Goal: Information Seeking & Learning: Find specific fact

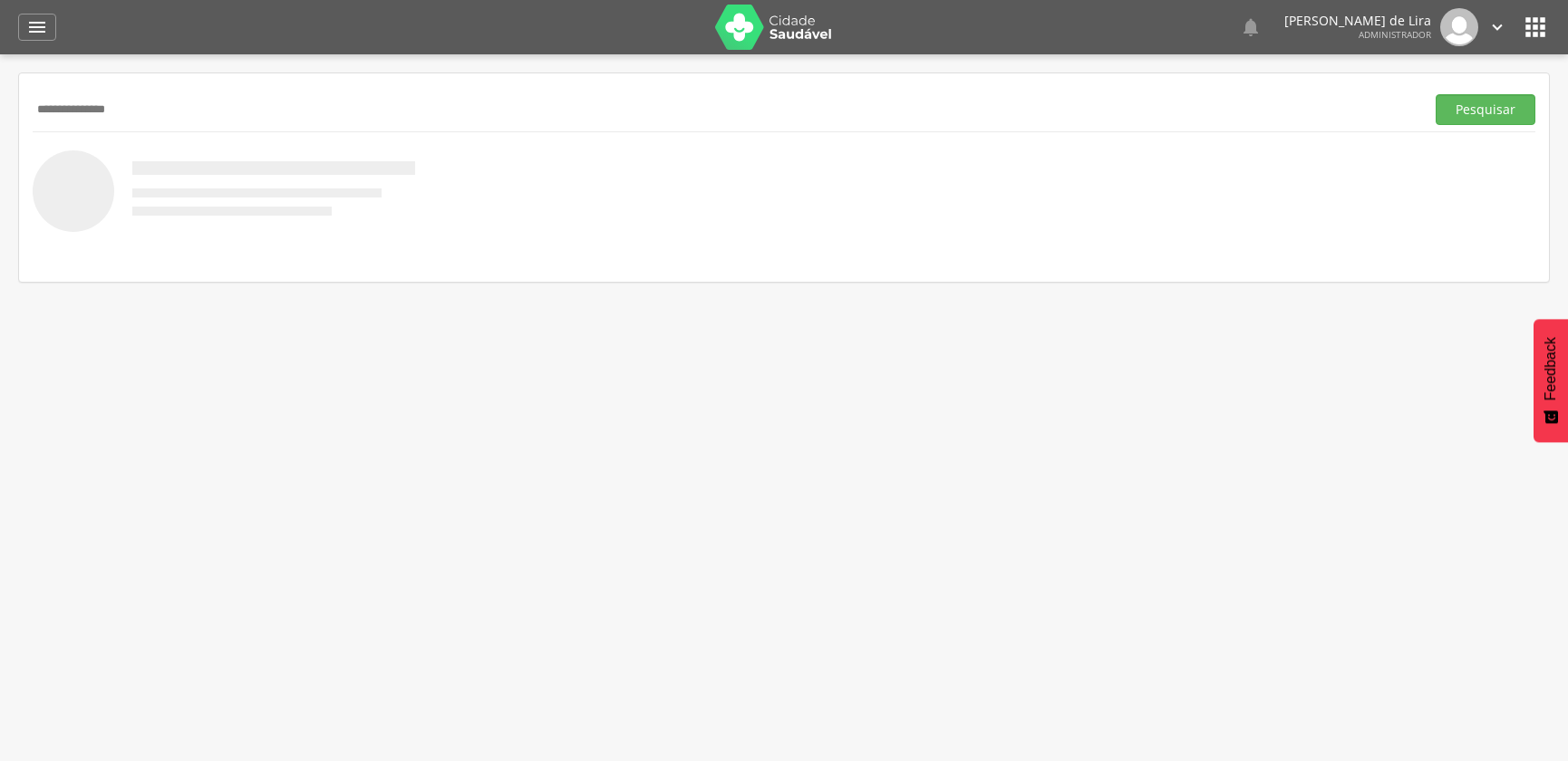
click at [1436, 94] on button "Pesquisar" at bounding box center [1485, 109] width 100 height 31
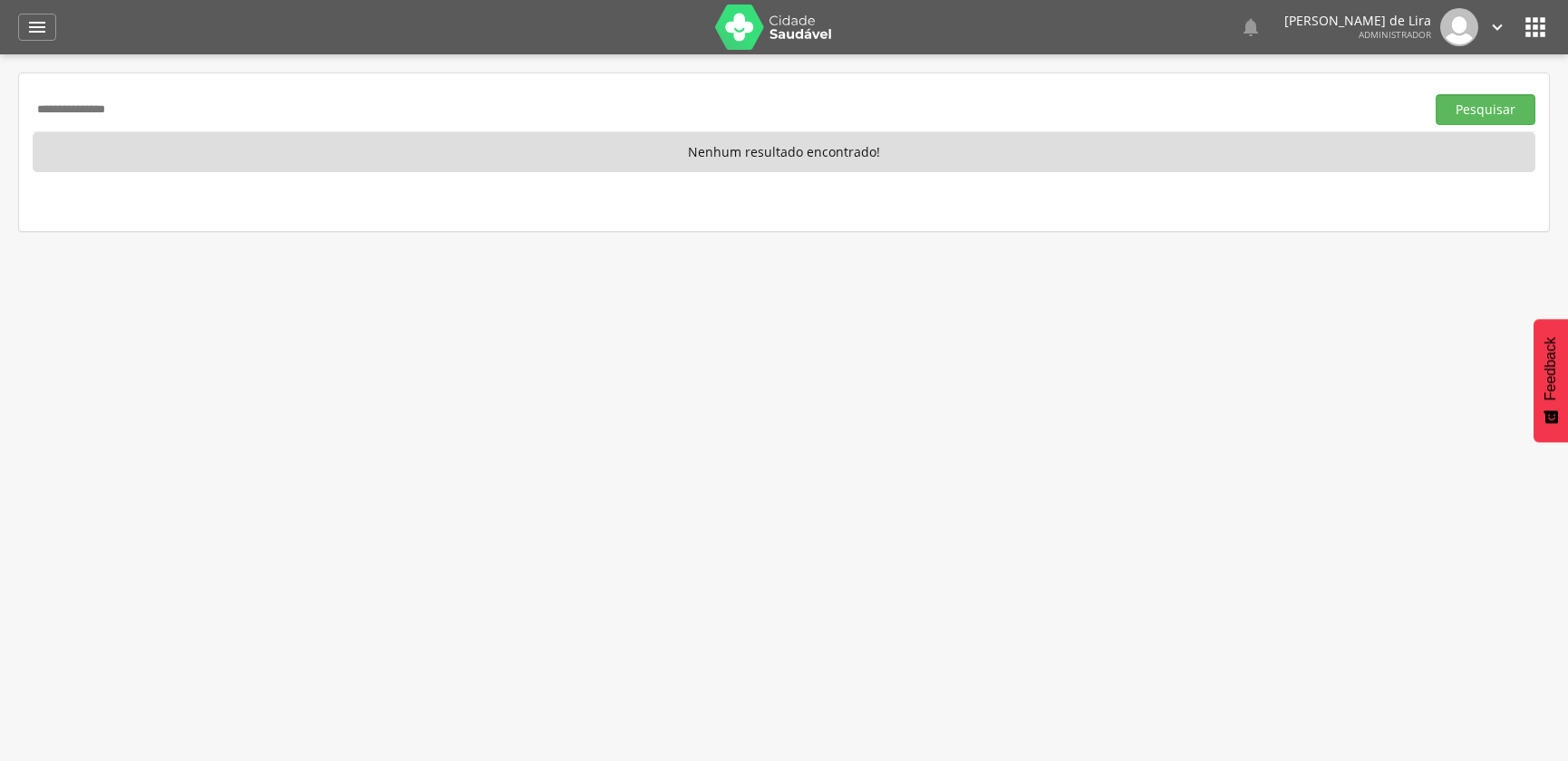
drag, startPoint x: 198, startPoint y: 113, endPoint x: 0, endPoint y: 112, distance: 198.0
click at [0, 112] on div " Supervisão  Distritos  Ubs adicionar ubs  Coordenador: - Ouro Velho / PB I…" at bounding box center [784, 435] width 1568 height 761
type input "**********"
click at [1436, 94] on button "Pesquisar" at bounding box center [1485, 109] width 100 height 31
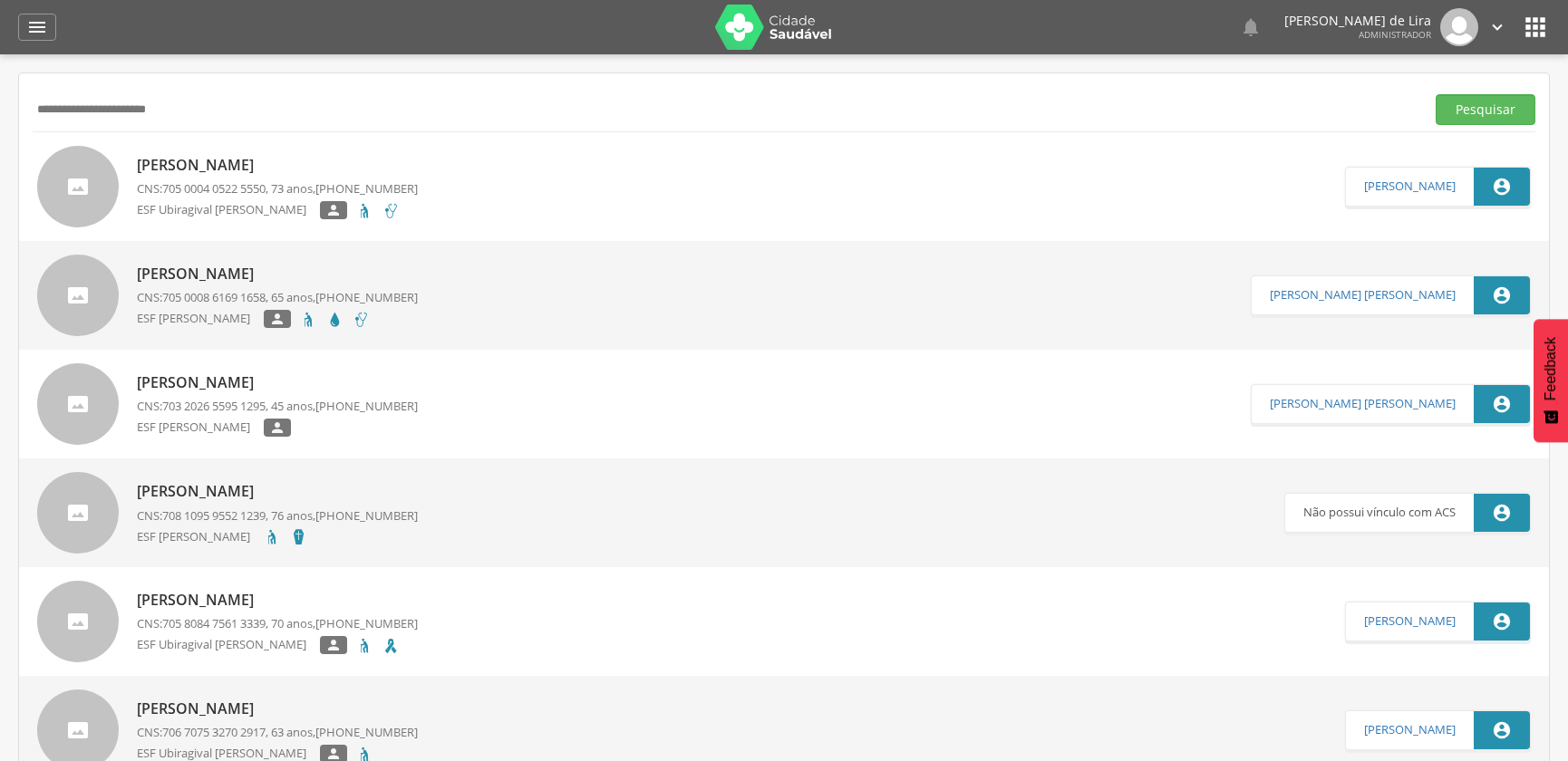
click at [262, 189] on span "705 0004 0522 5550" at bounding box center [214, 188] width 104 height 16
type input "**********"
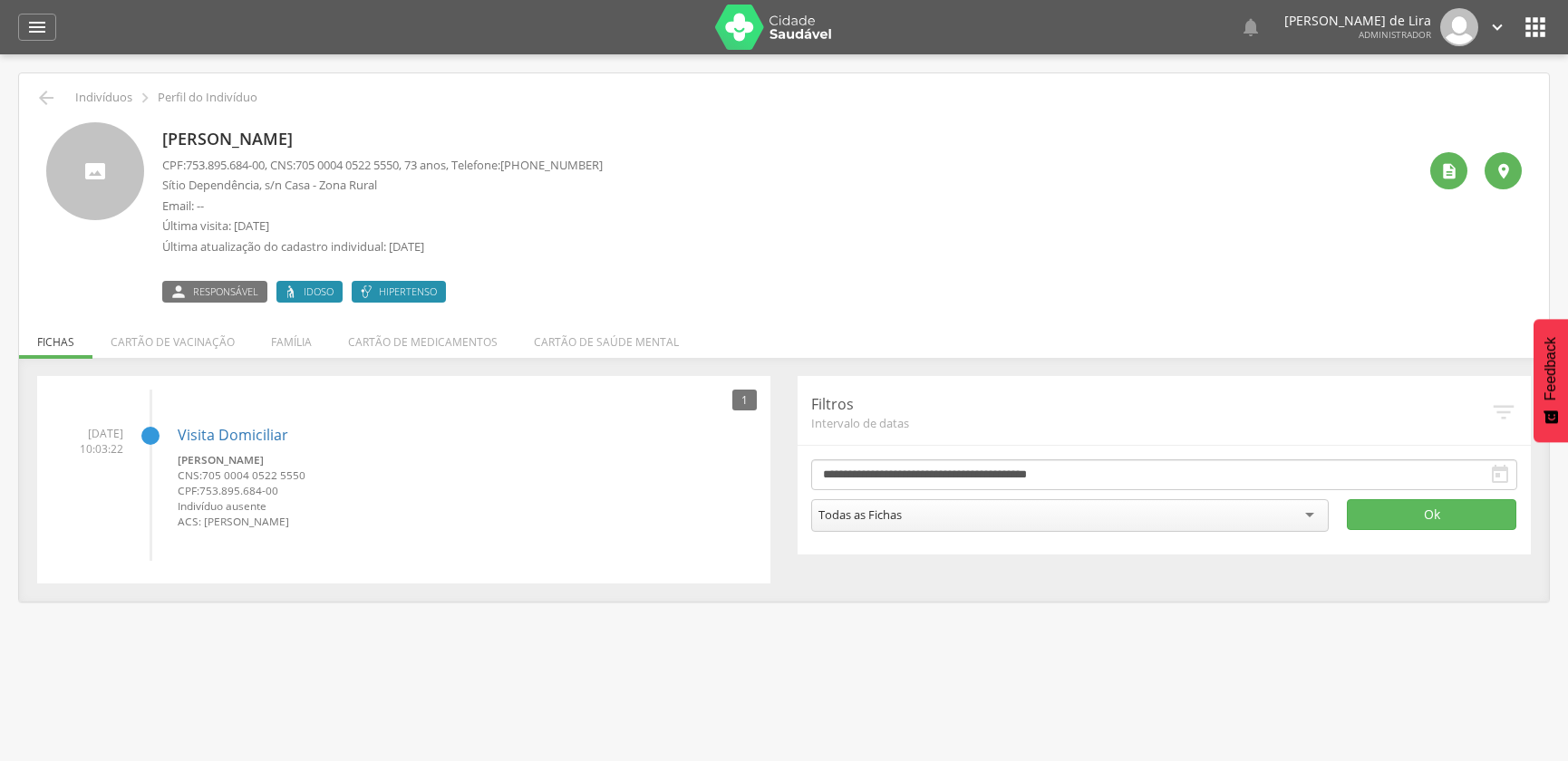
click at [318, 161] on span "705 0004 0522 5550" at bounding box center [347, 164] width 104 height 16
drag, startPoint x: 311, startPoint y: 164, endPoint x: 417, endPoint y: 163, distance: 106.0
click at [417, 163] on p "CPF: 753.895.684-00 , CNS: 705 0004 0522 5550 , 73 anos, Telefone: (83) 99626-0…" at bounding box center [382, 165] width 440 height 17
copy span "705 0004 0522 5550"
click at [34, 30] on icon "" at bounding box center [36, 27] width 22 height 22
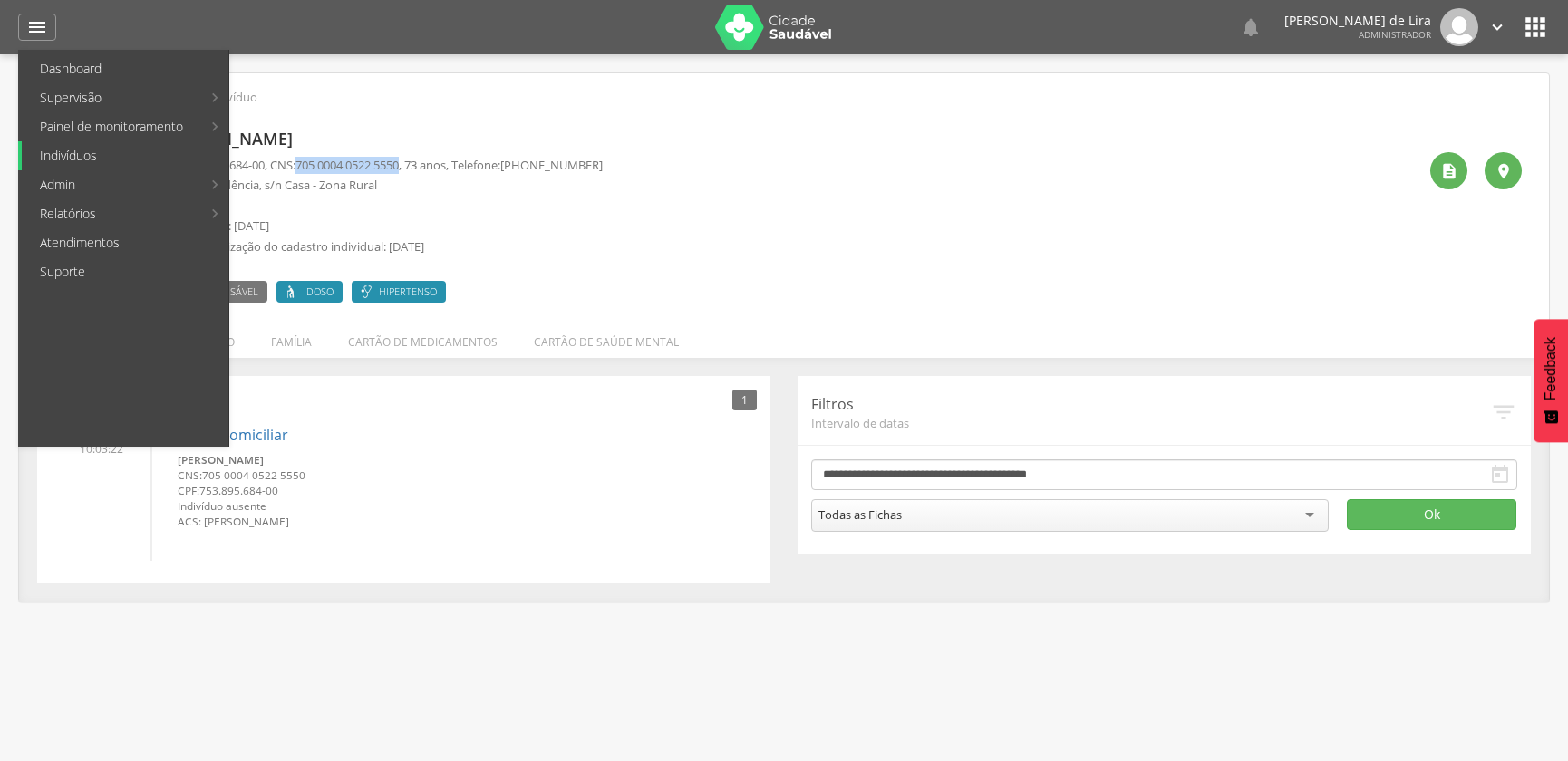
click at [92, 155] on link "Indivíduos" at bounding box center [125, 155] width 206 height 29
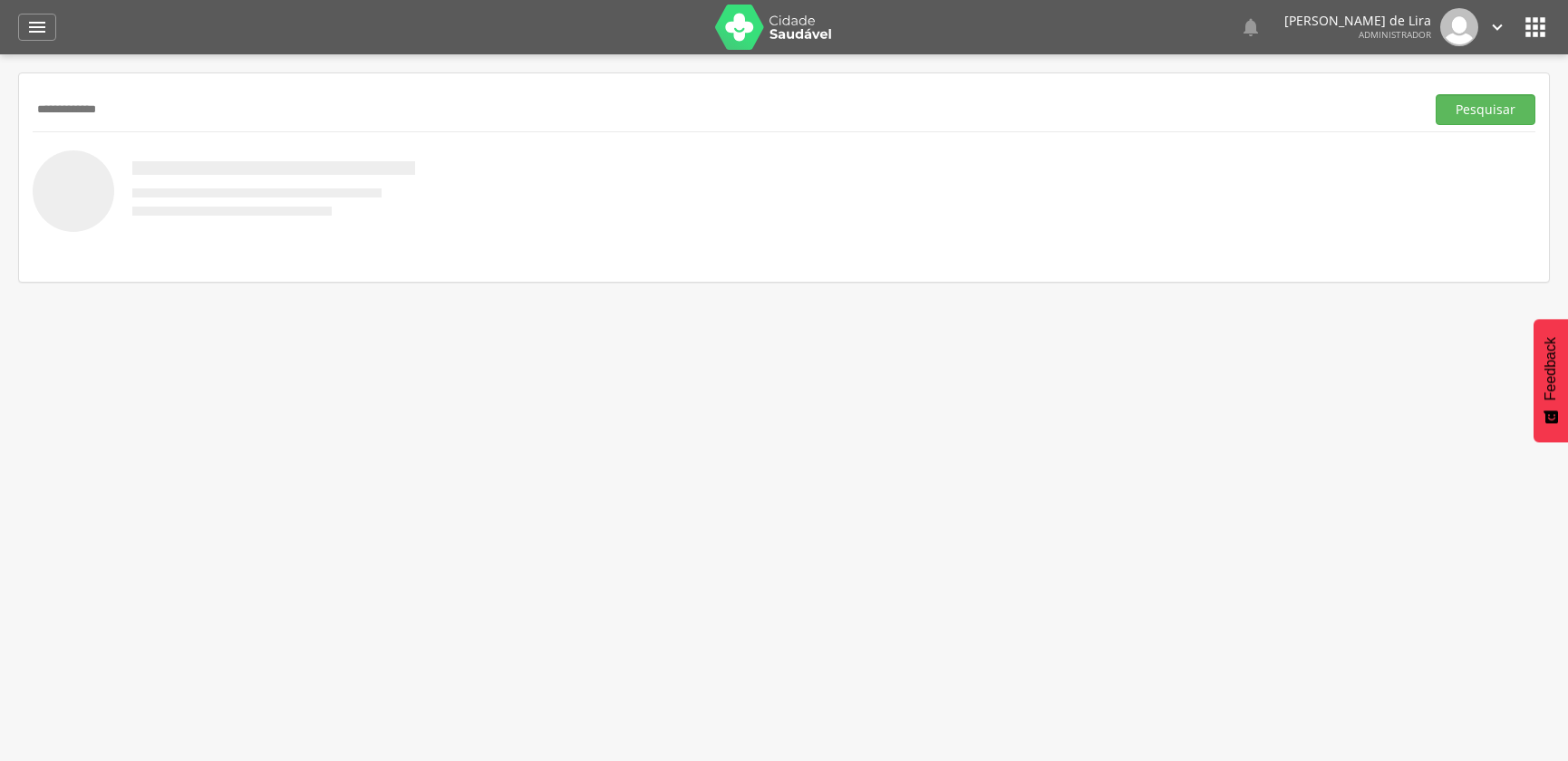
type input "**********"
click at [1436, 94] on button "Pesquisar" at bounding box center [1485, 109] width 100 height 31
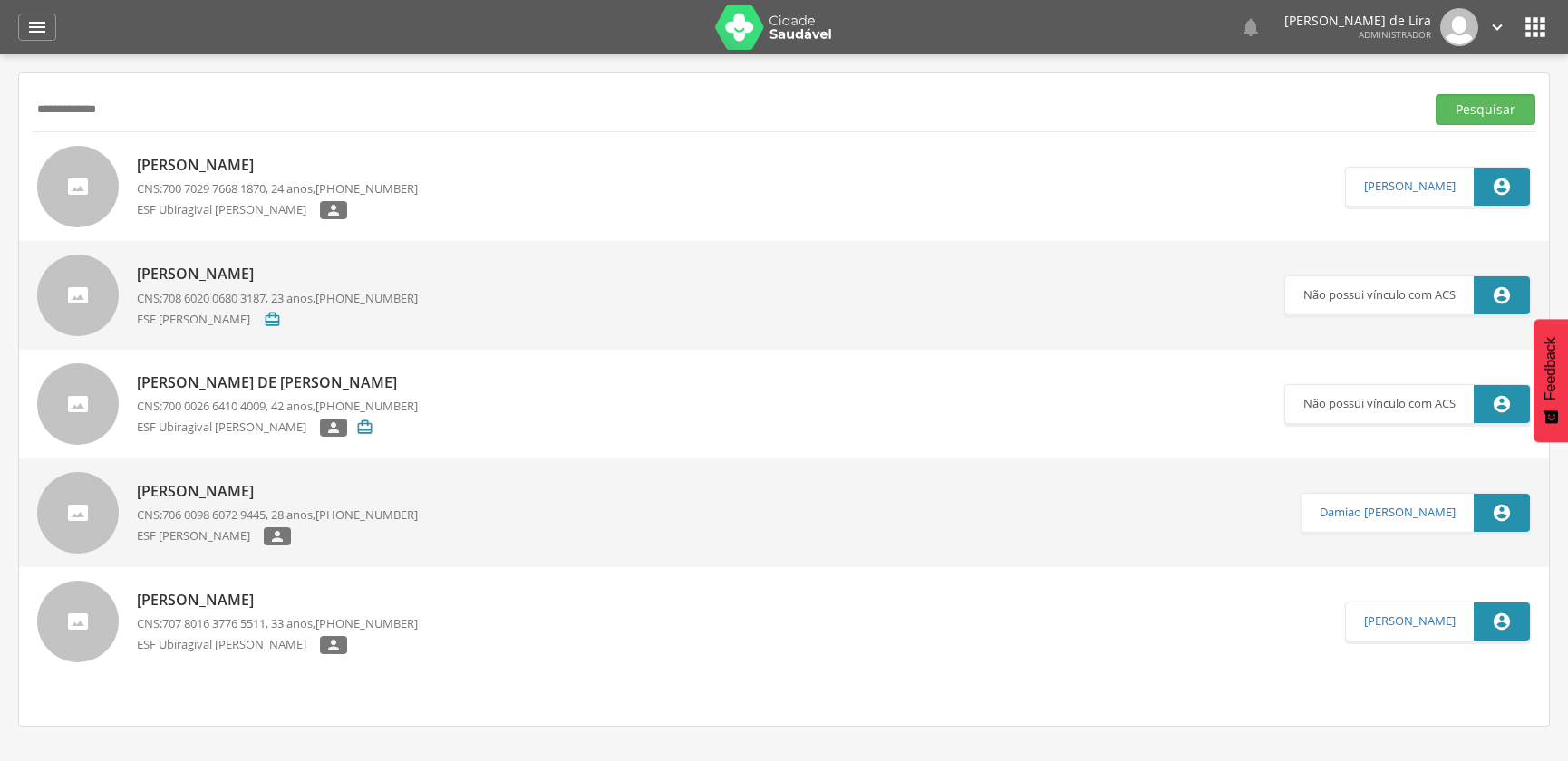
click at [226, 210] on p "ESF Ubiragival [PERSON_NAME]" at bounding box center [228, 211] width 183 height 19
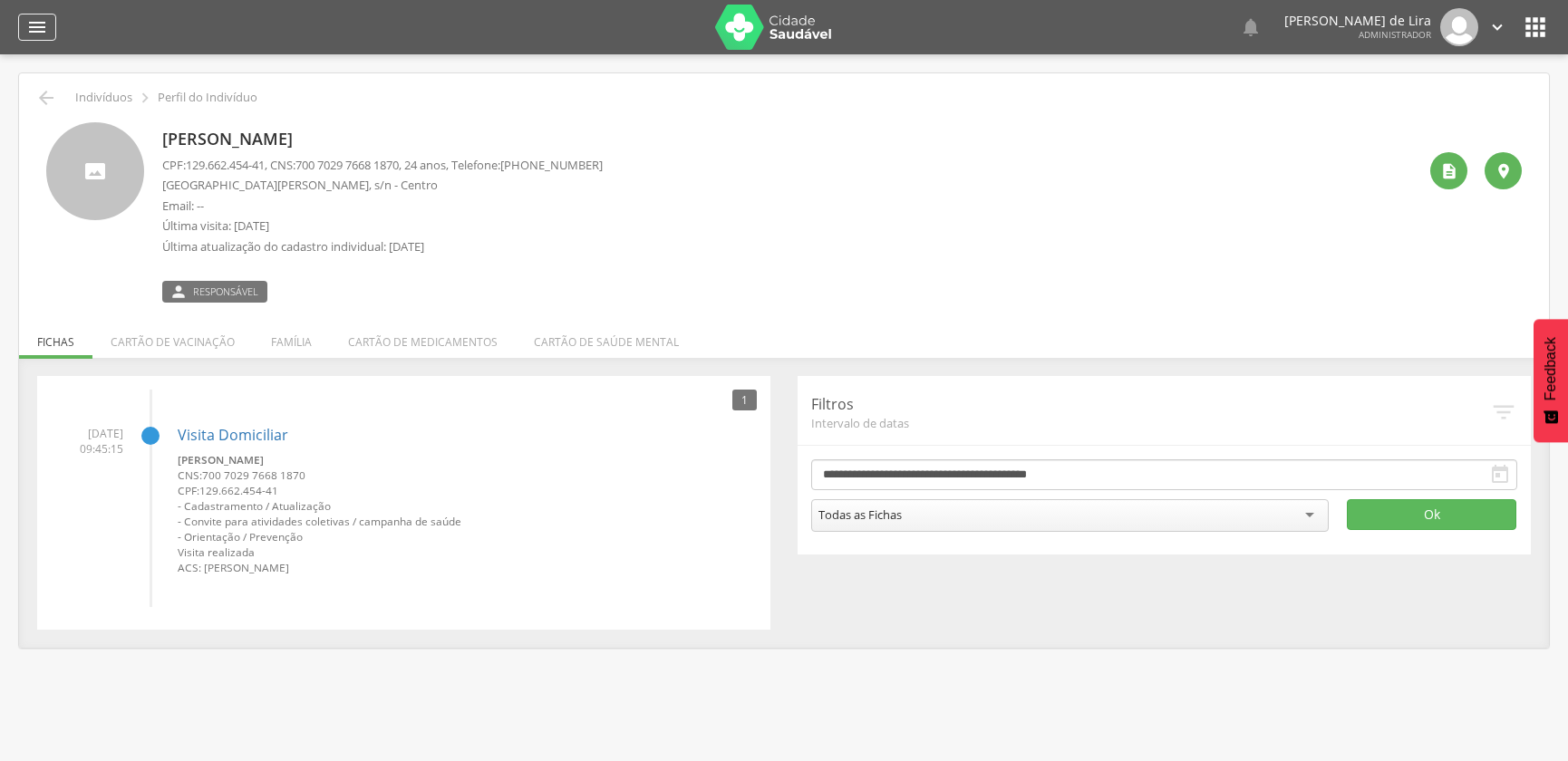
click at [26, 25] on icon "" at bounding box center [36, 27] width 22 height 22
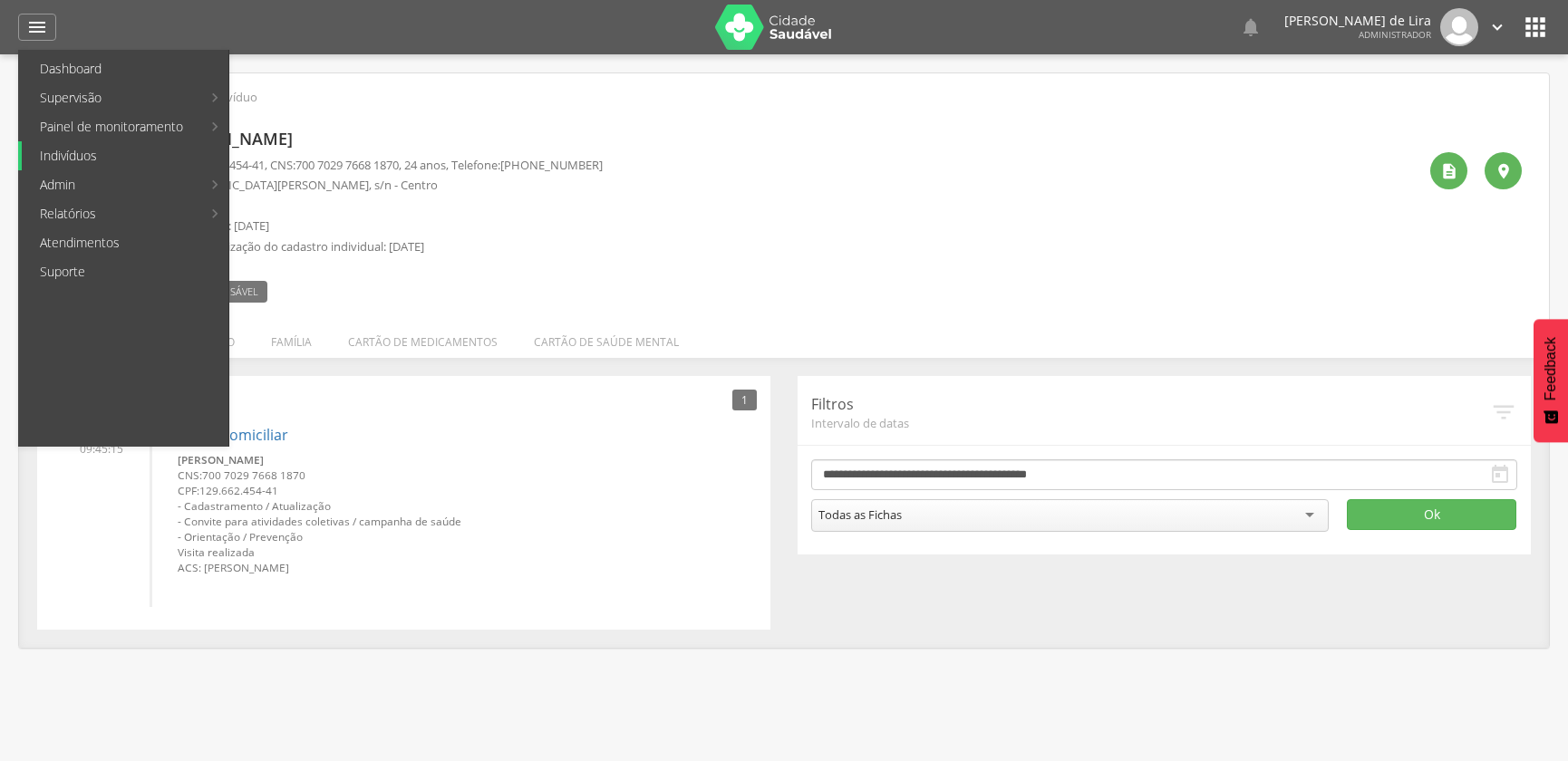
click at [122, 149] on link "Indivíduos" at bounding box center [125, 155] width 206 height 29
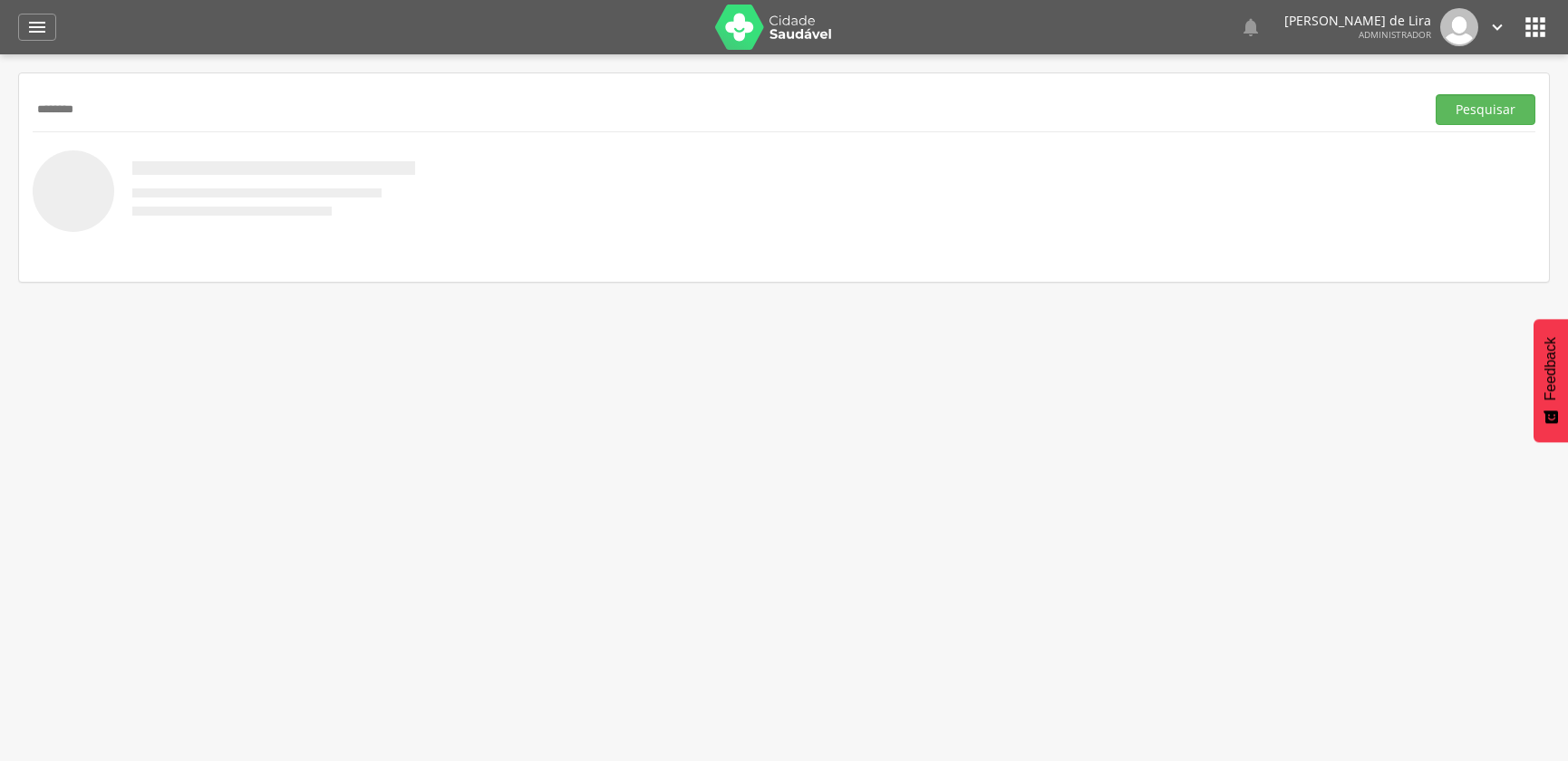
click at [1436, 94] on button "Pesquisar" at bounding box center [1485, 109] width 100 height 31
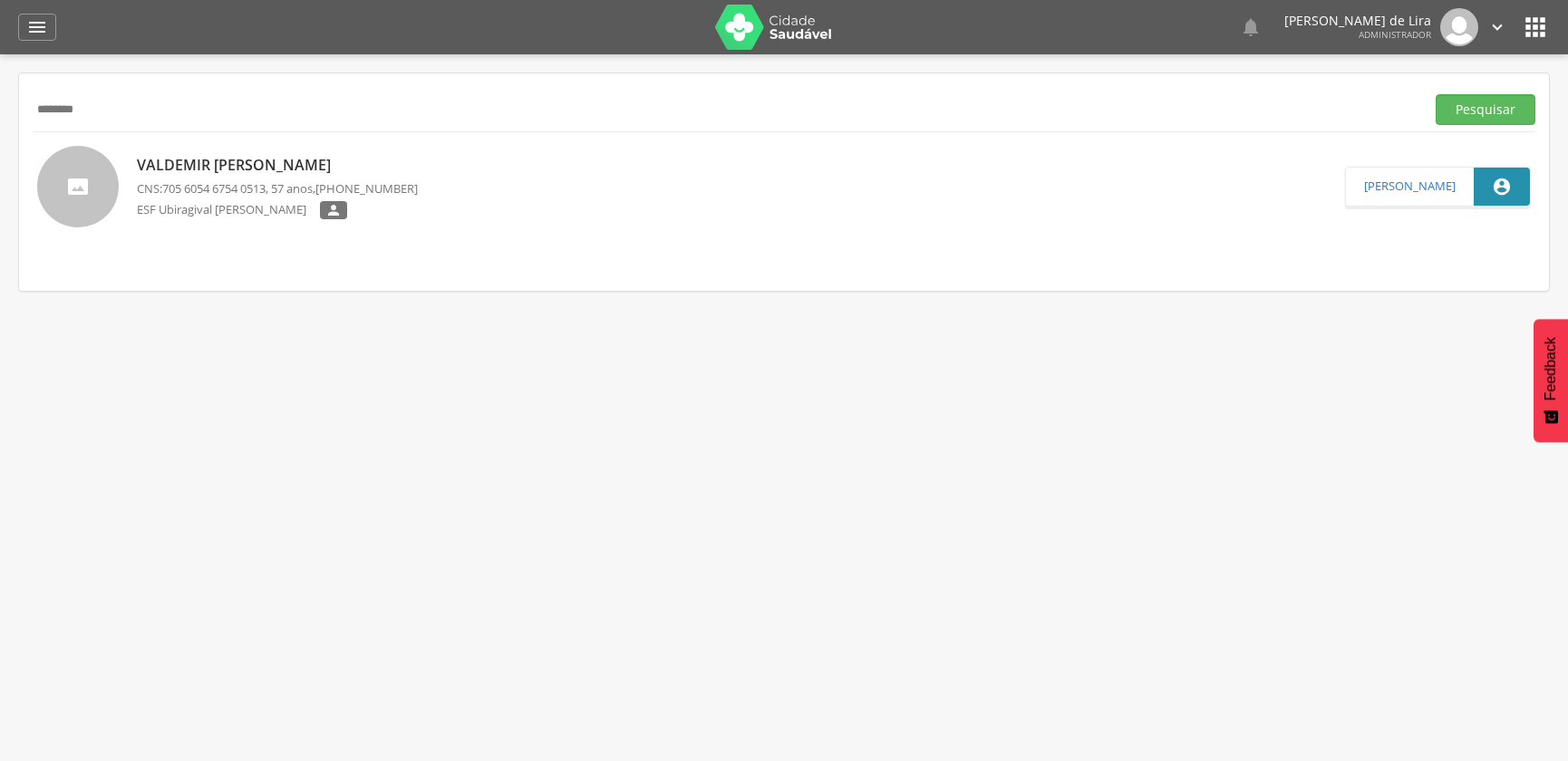
click at [1436, 94] on button "Pesquisar" at bounding box center [1485, 109] width 100 height 31
click at [36, 16] on icon "" at bounding box center [36, 27] width 22 height 22
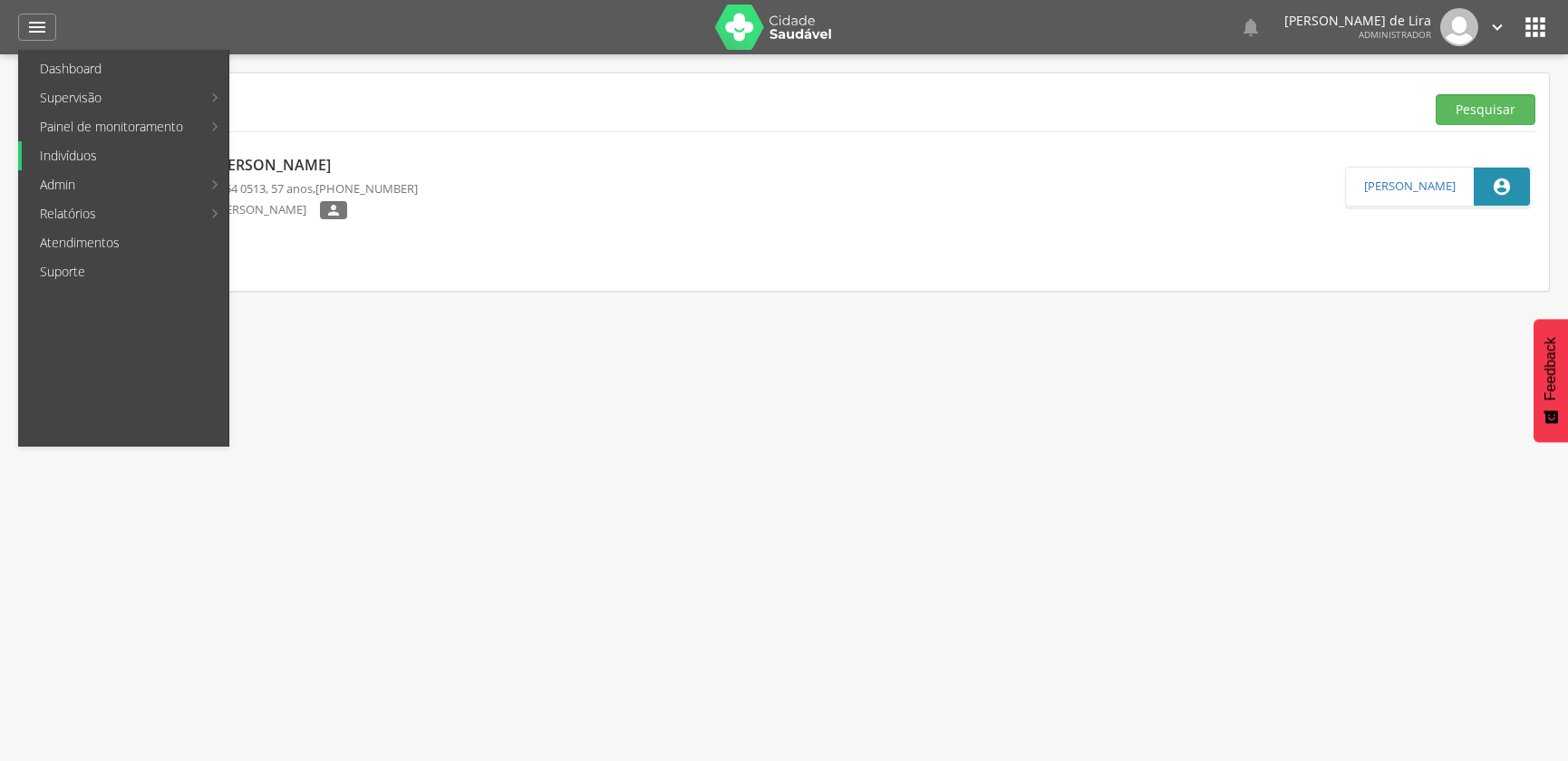
drag, startPoint x: 108, startPoint y: 158, endPoint x: 145, endPoint y: 124, distance: 50.2
click at [109, 157] on link "Indivíduos" at bounding box center [125, 155] width 206 height 29
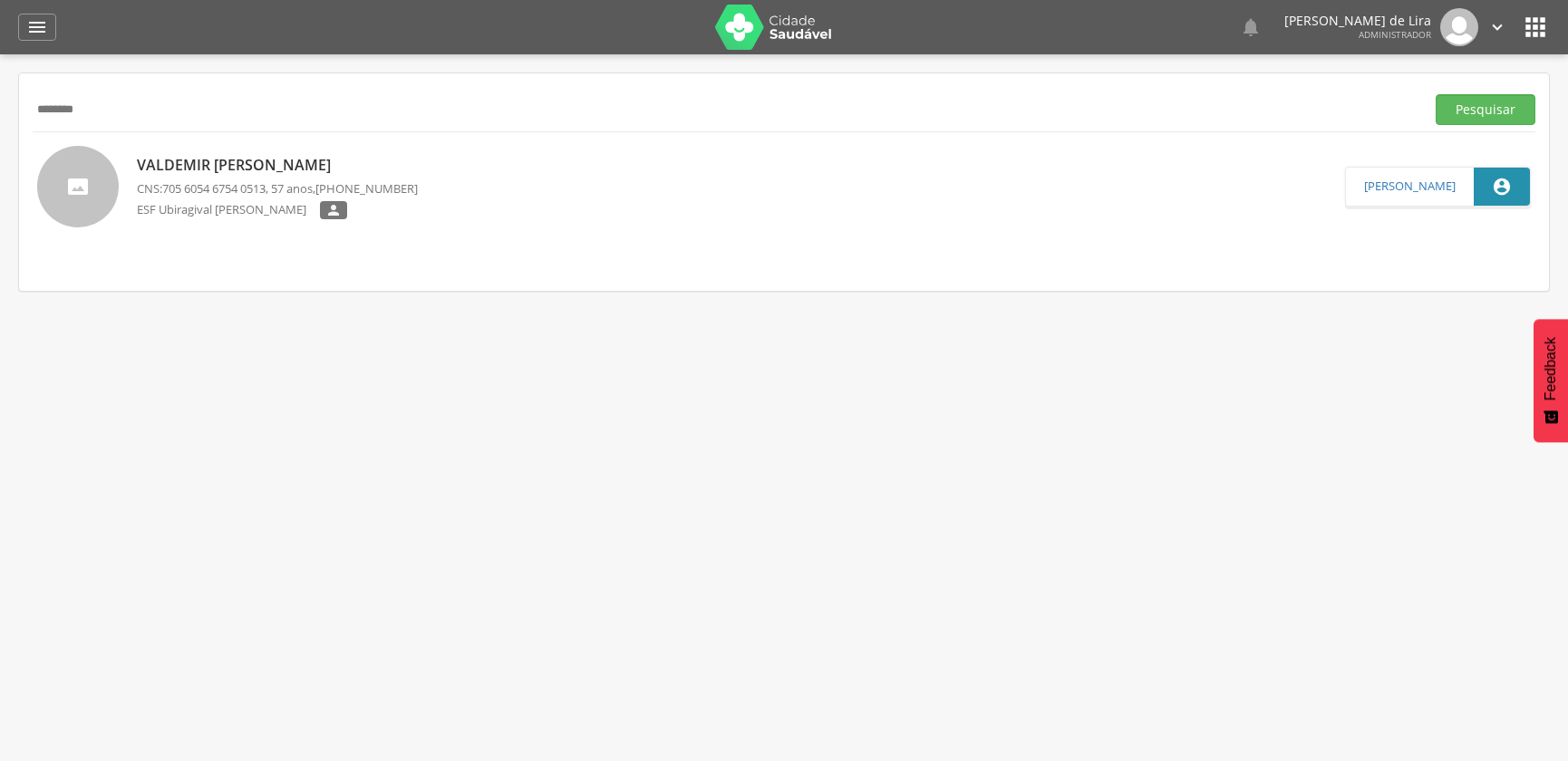
drag, startPoint x: 145, startPoint y: 117, endPoint x: 0, endPoint y: 144, distance: 147.5
click at [0, 163] on div " Supervisão  Distritos  Ubs adicionar ubs  Coordenador: - Ouro Velho / PB I…" at bounding box center [784, 435] width 1568 height 761
click at [1436, 94] on button "Pesquisar" at bounding box center [1485, 109] width 100 height 31
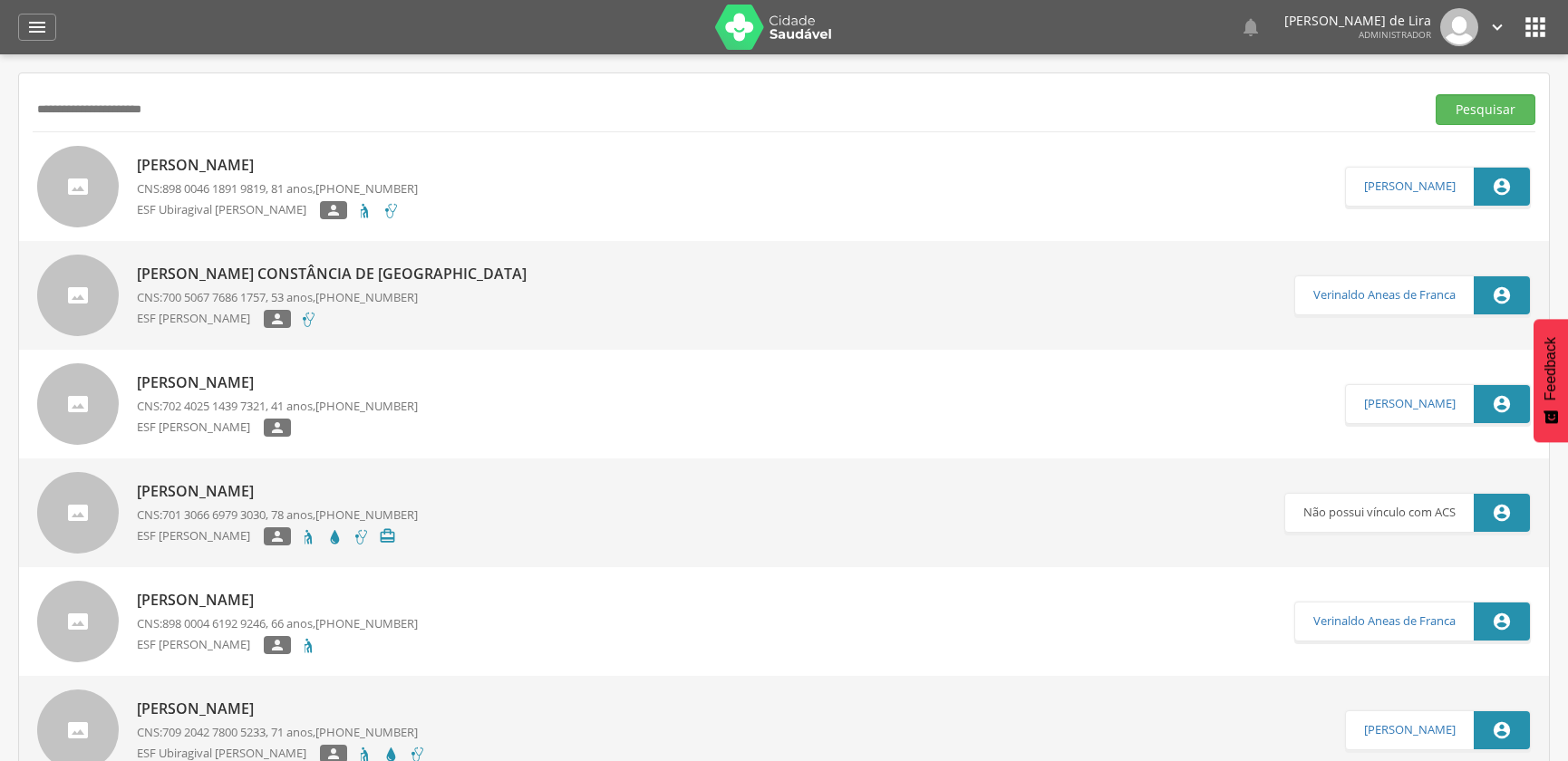
type input "**********"
click at [1436, 94] on button "Pesquisar" at bounding box center [1485, 109] width 100 height 31
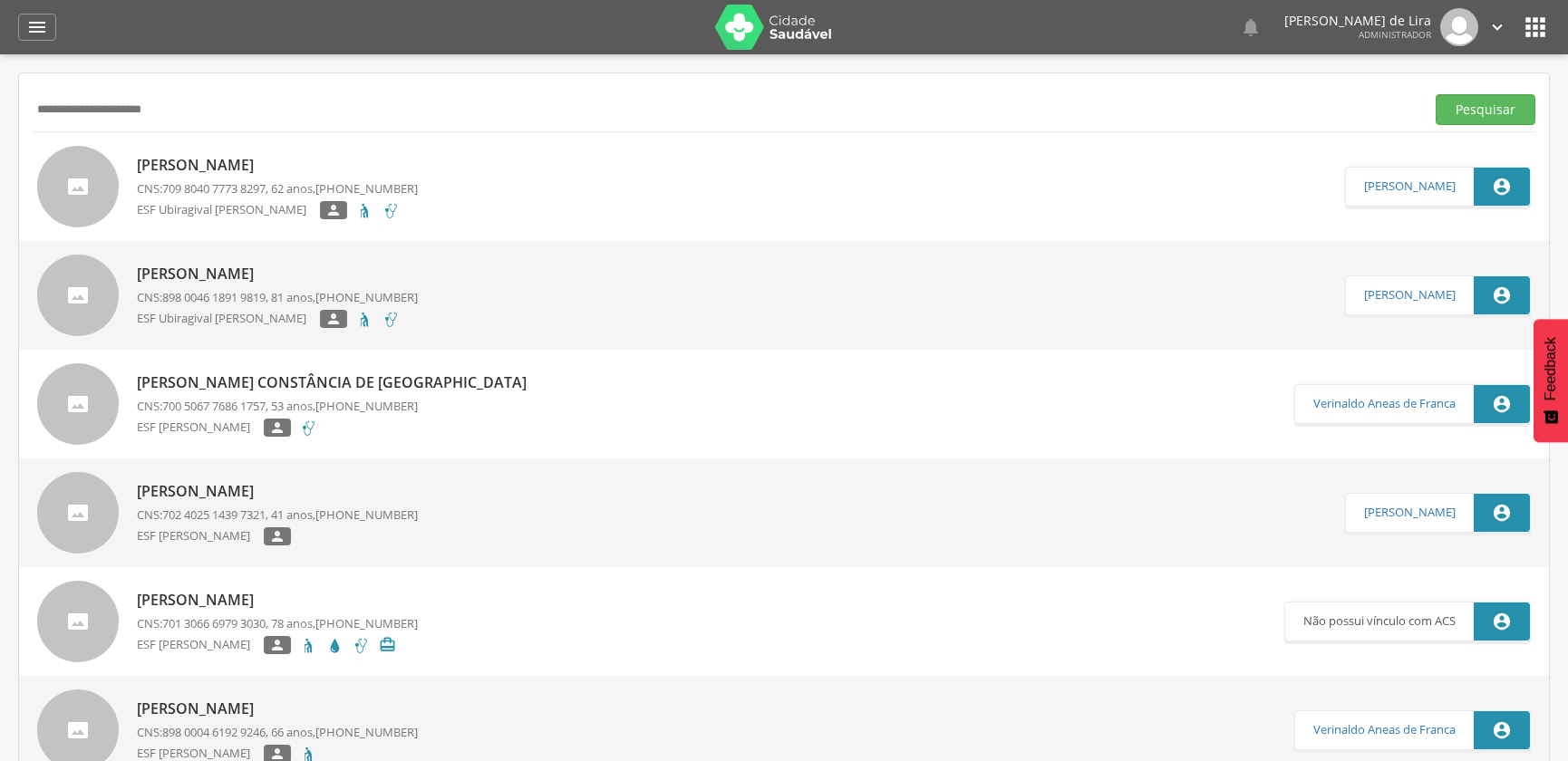
click at [217, 180] on p "CNS: 709 8040 7773 8297 , 62 anos, (83) 99800-8416" at bounding box center [277, 189] width 281 height 17
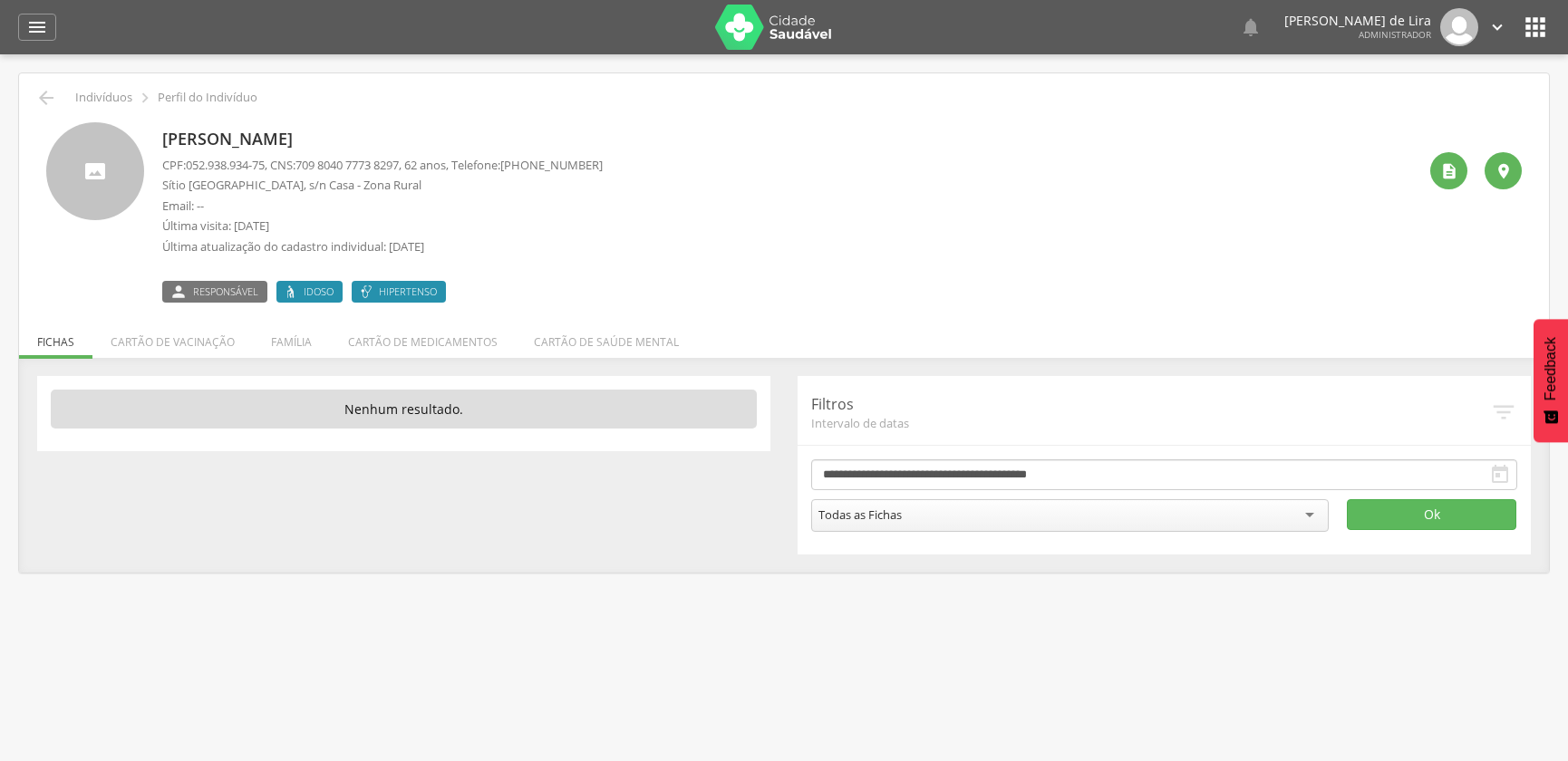
click at [13, 32] on header " Dashboard Supervisão Produtividade Mapa da cidade Mapa de cobertura Ranking A…" at bounding box center [784, 27] width 1568 height 55
click at [34, 26] on icon "" at bounding box center [36, 27] width 22 height 22
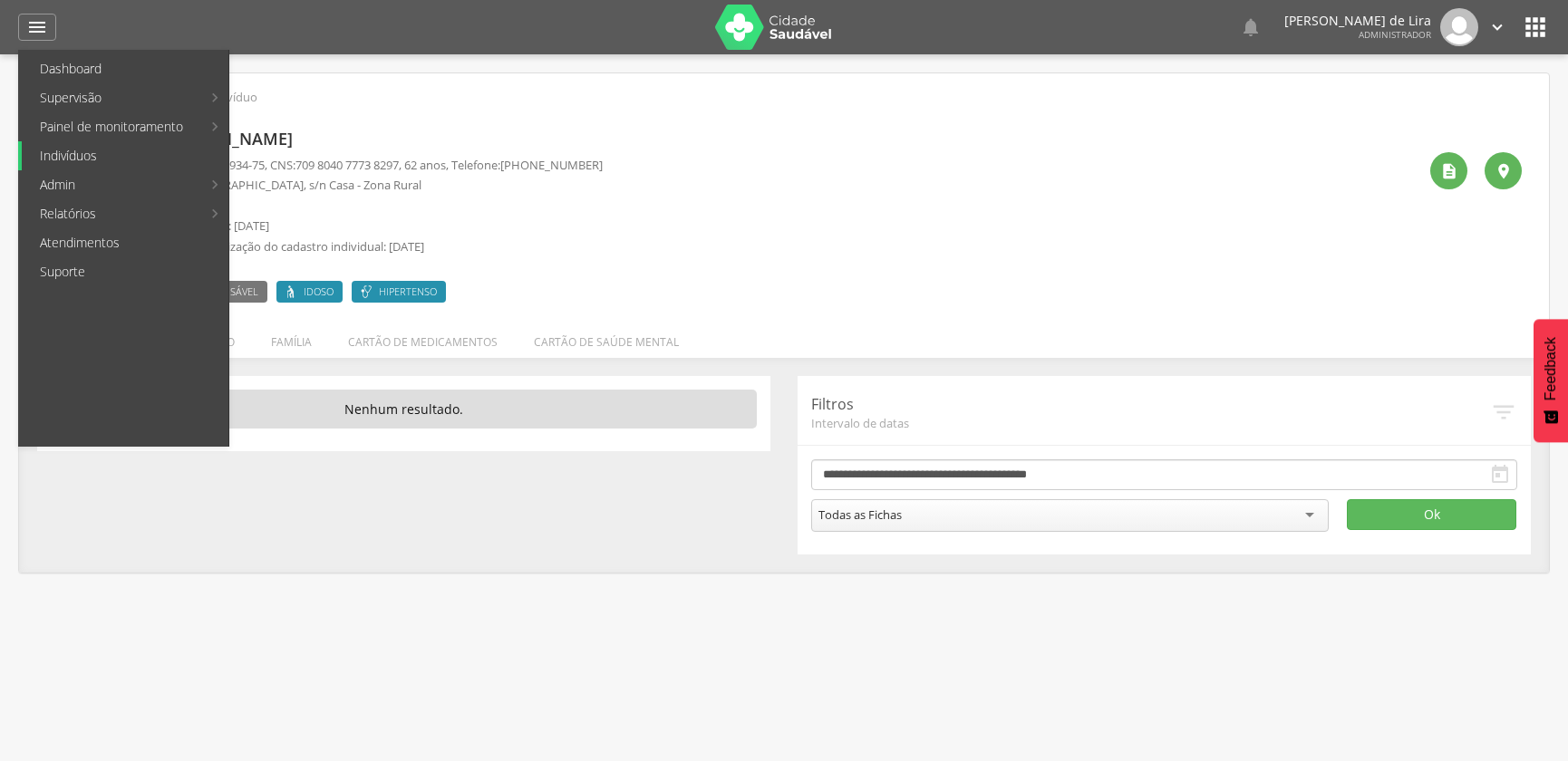
click at [97, 157] on link "Indivíduos" at bounding box center [125, 155] width 206 height 29
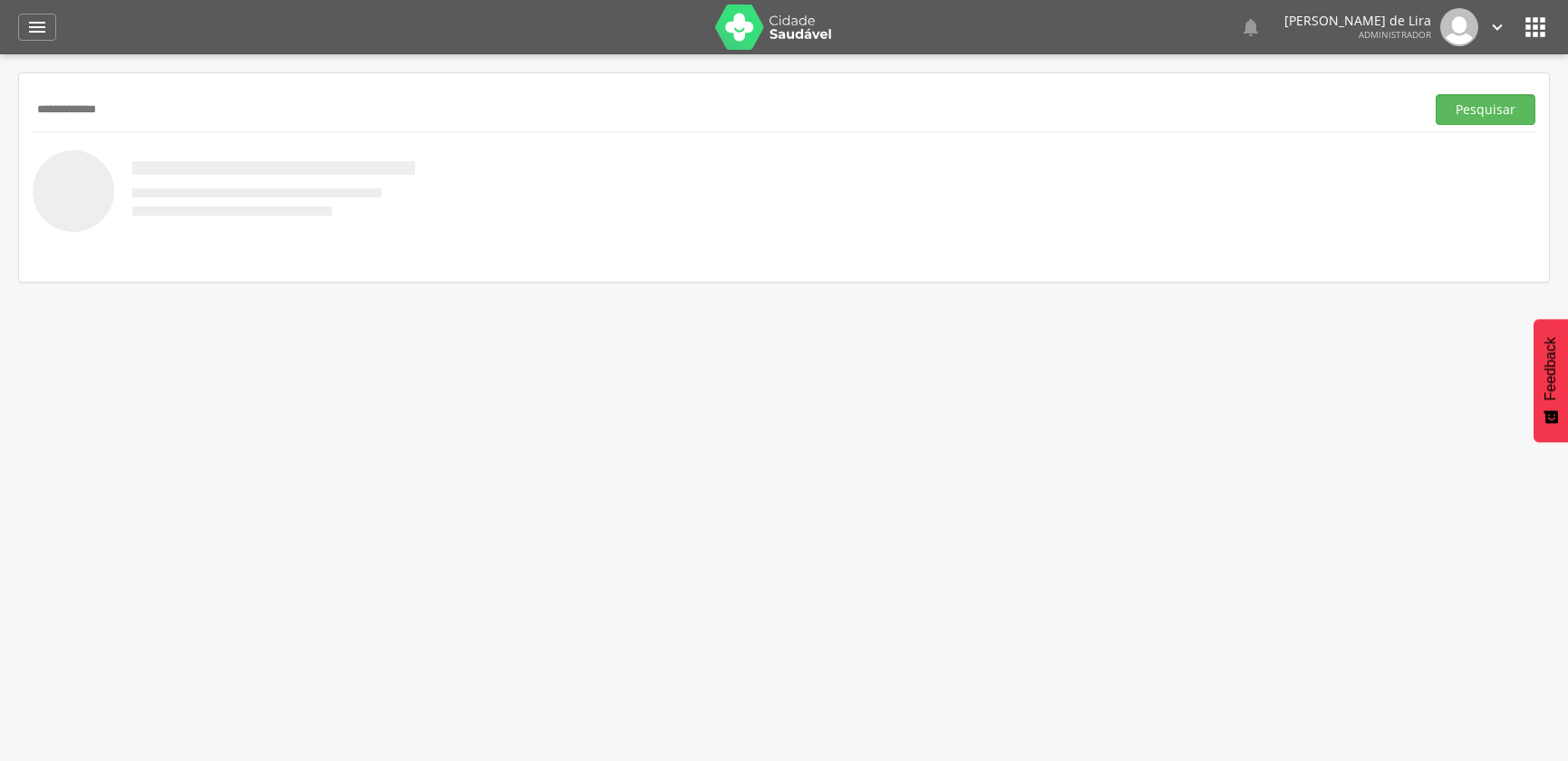
click at [1436, 94] on button "Pesquisar" at bounding box center [1485, 109] width 100 height 31
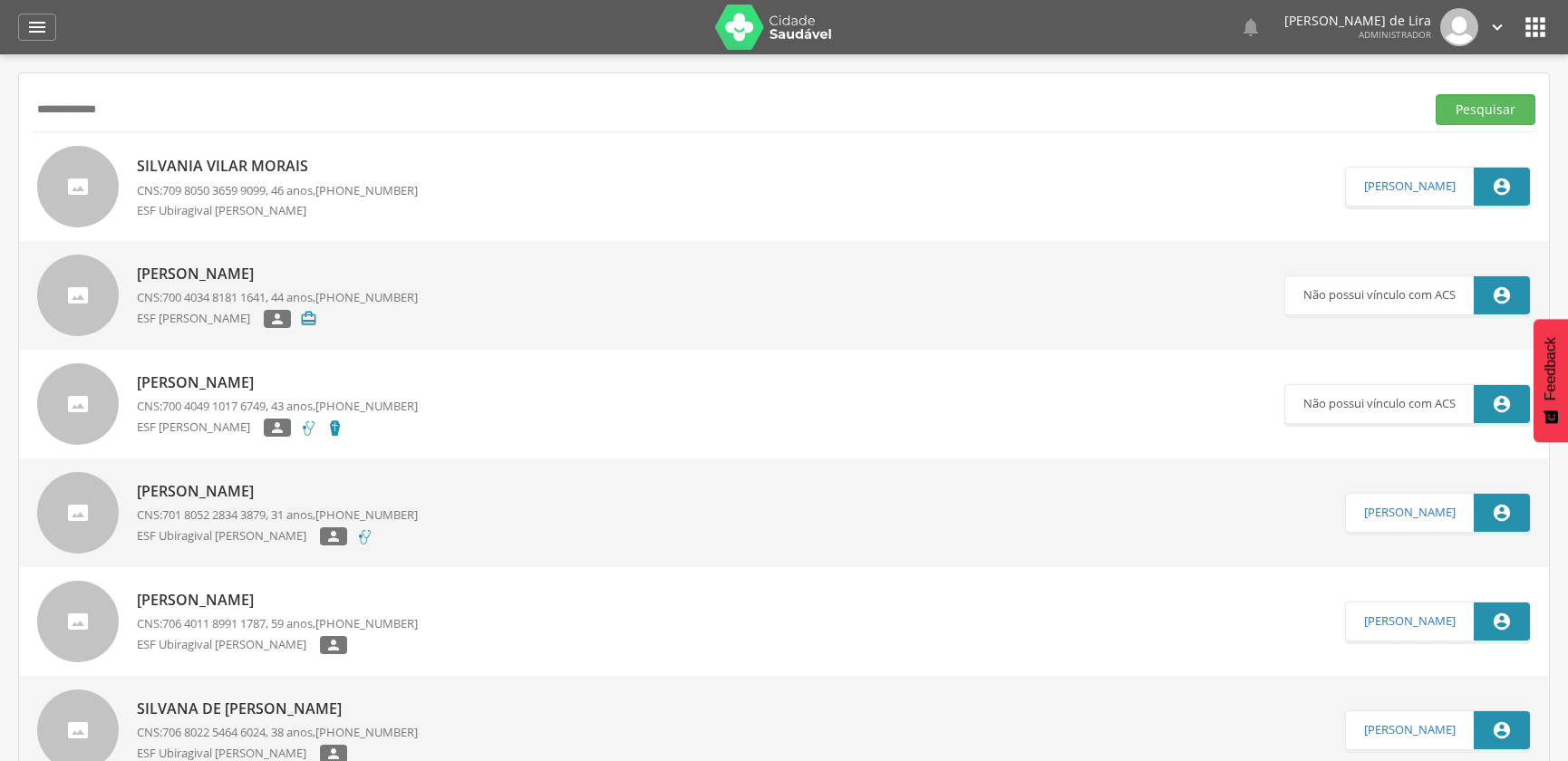
drag, startPoint x: 162, startPoint y: 128, endPoint x: 0, endPoint y: 113, distance: 162.7
click at [0, 113] on div " Supervisão  Distritos  Ubs adicionar ubs  Coordenador: - Ouro Velho / PB I…" at bounding box center [784, 435] width 1568 height 761
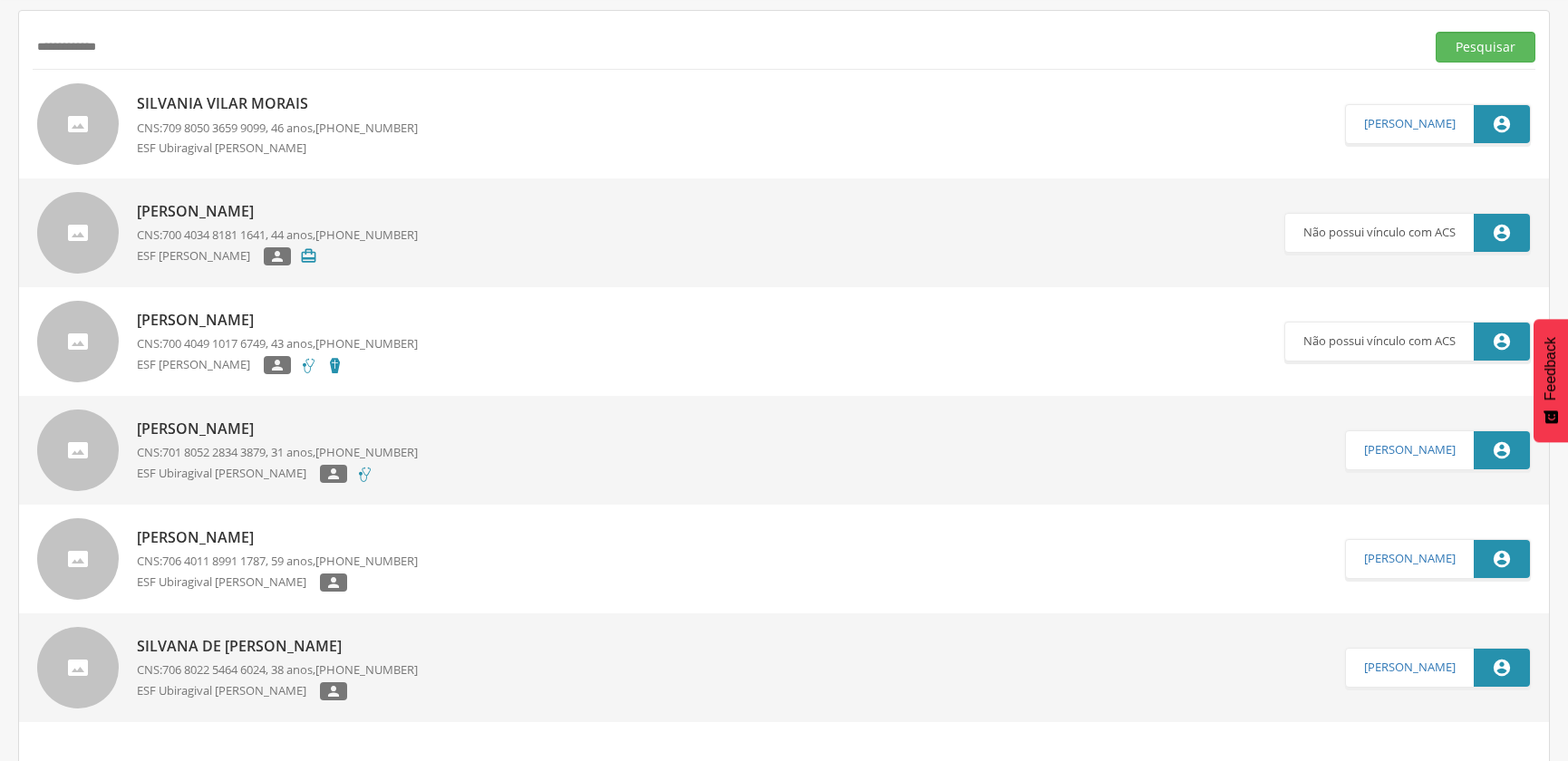
scroll to position [74, 0]
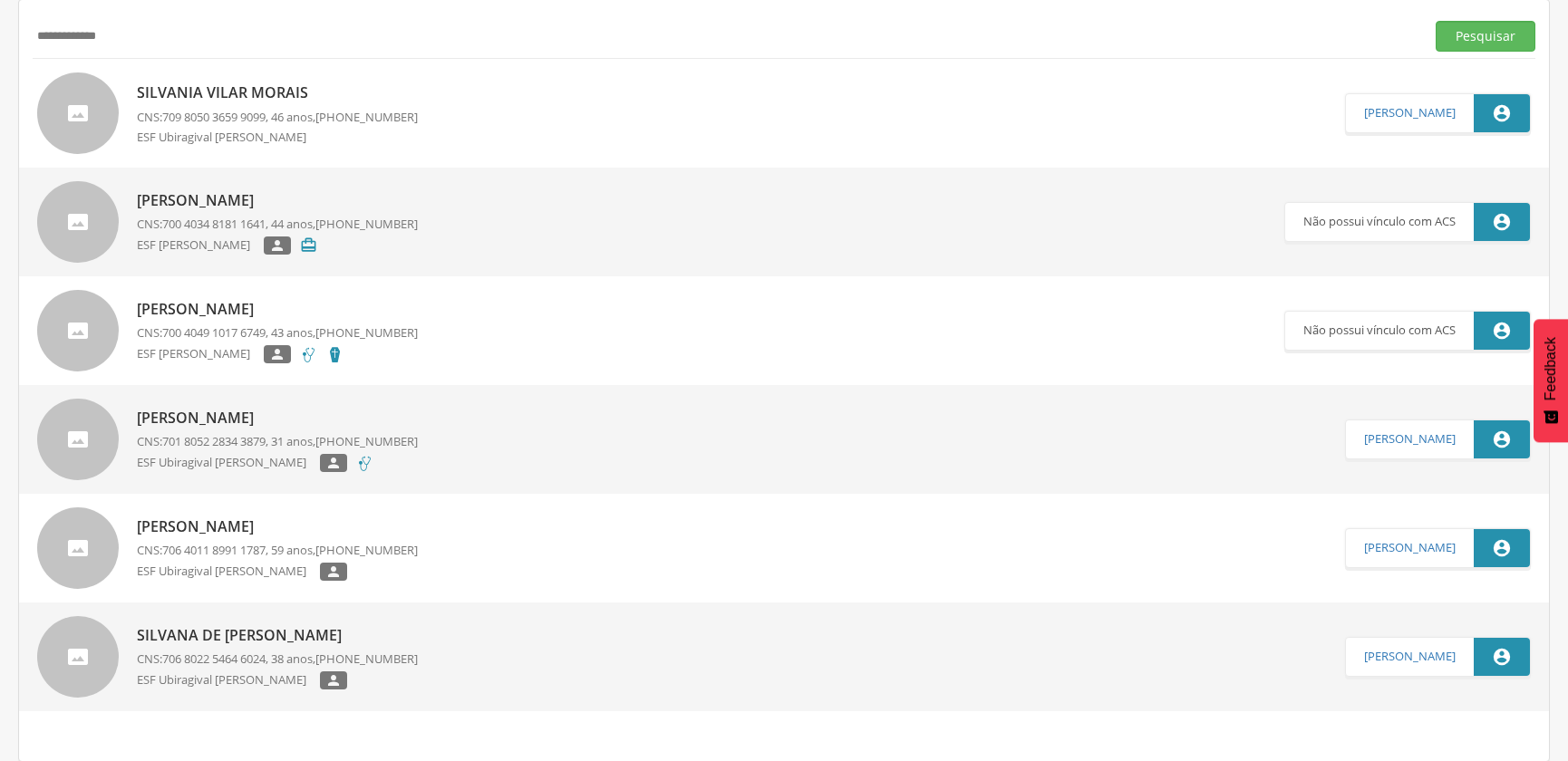
drag, startPoint x: 133, startPoint y: 40, endPoint x: 121, endPoint y: 36, distance: 12.6
click at [132, 40] on input "**********" at bounding box center [725, 36] width 1385 height 31
click at [110, 34] on input "**********" at bounding box center [725, 36] width 1385 height 31
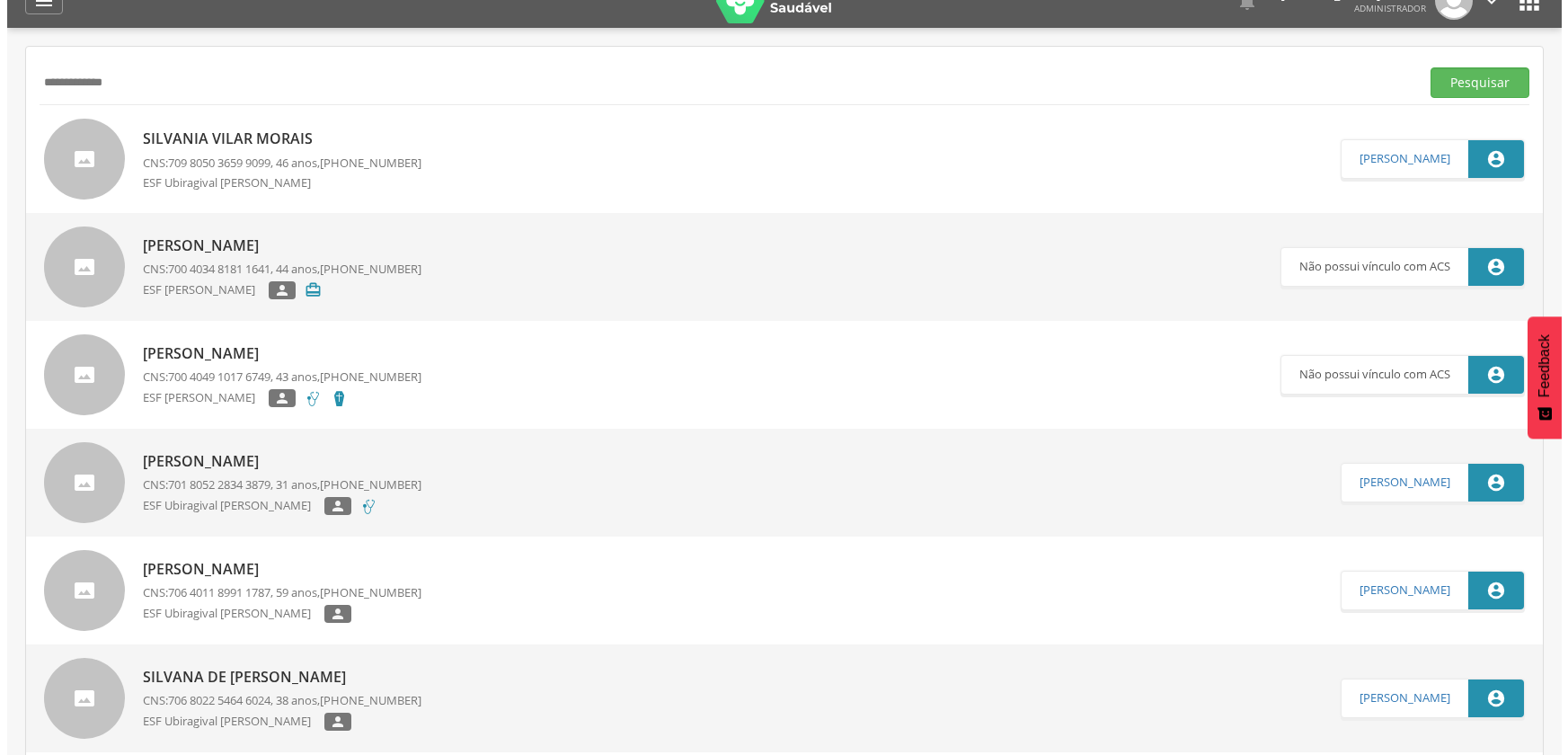
scroll to position [0, 0]
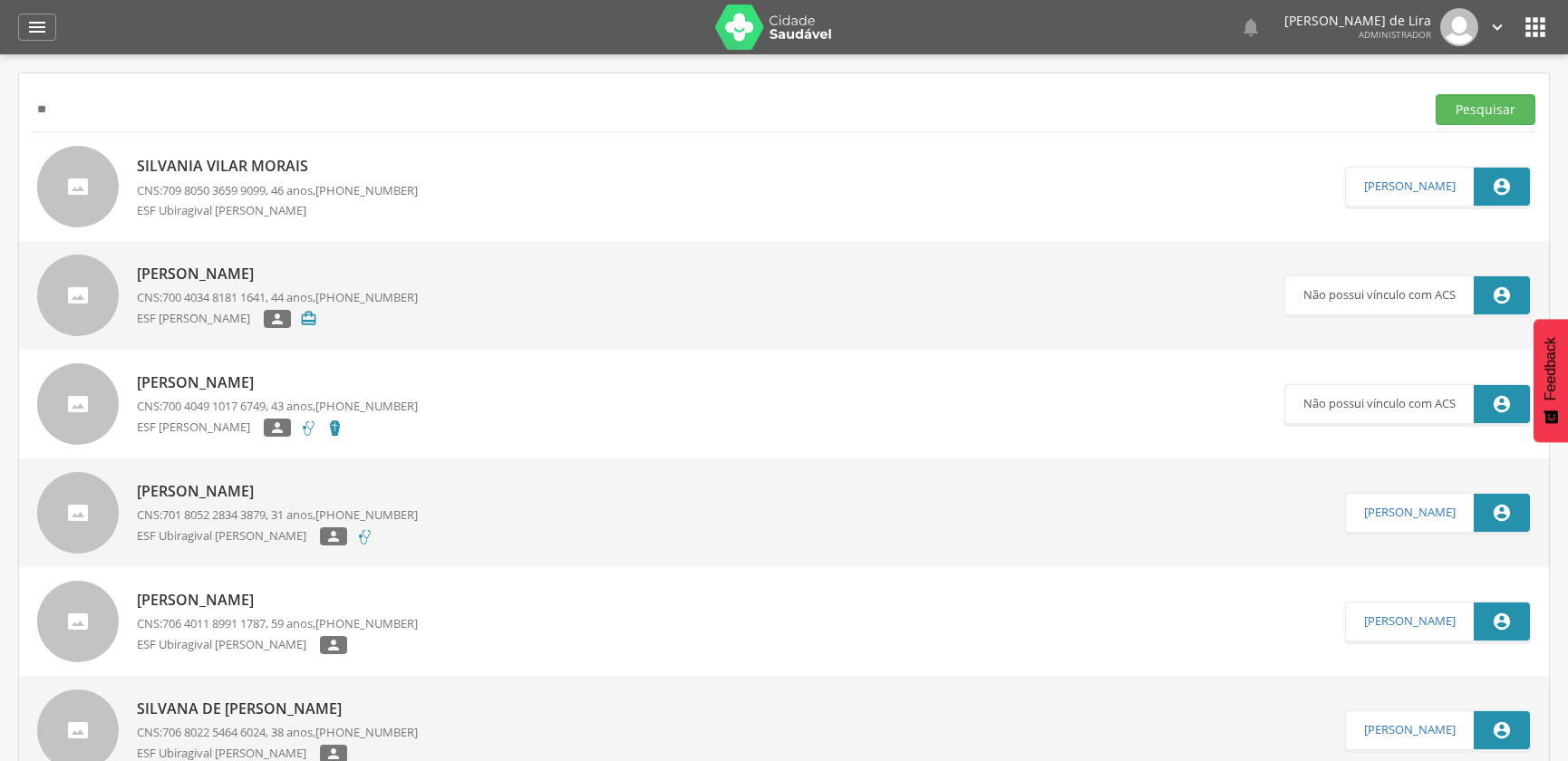
type input "*"
type input "**********"
click at [1436, 94] on button "Pesquisar" at bounding box center [1485, 109] width 100 height 31
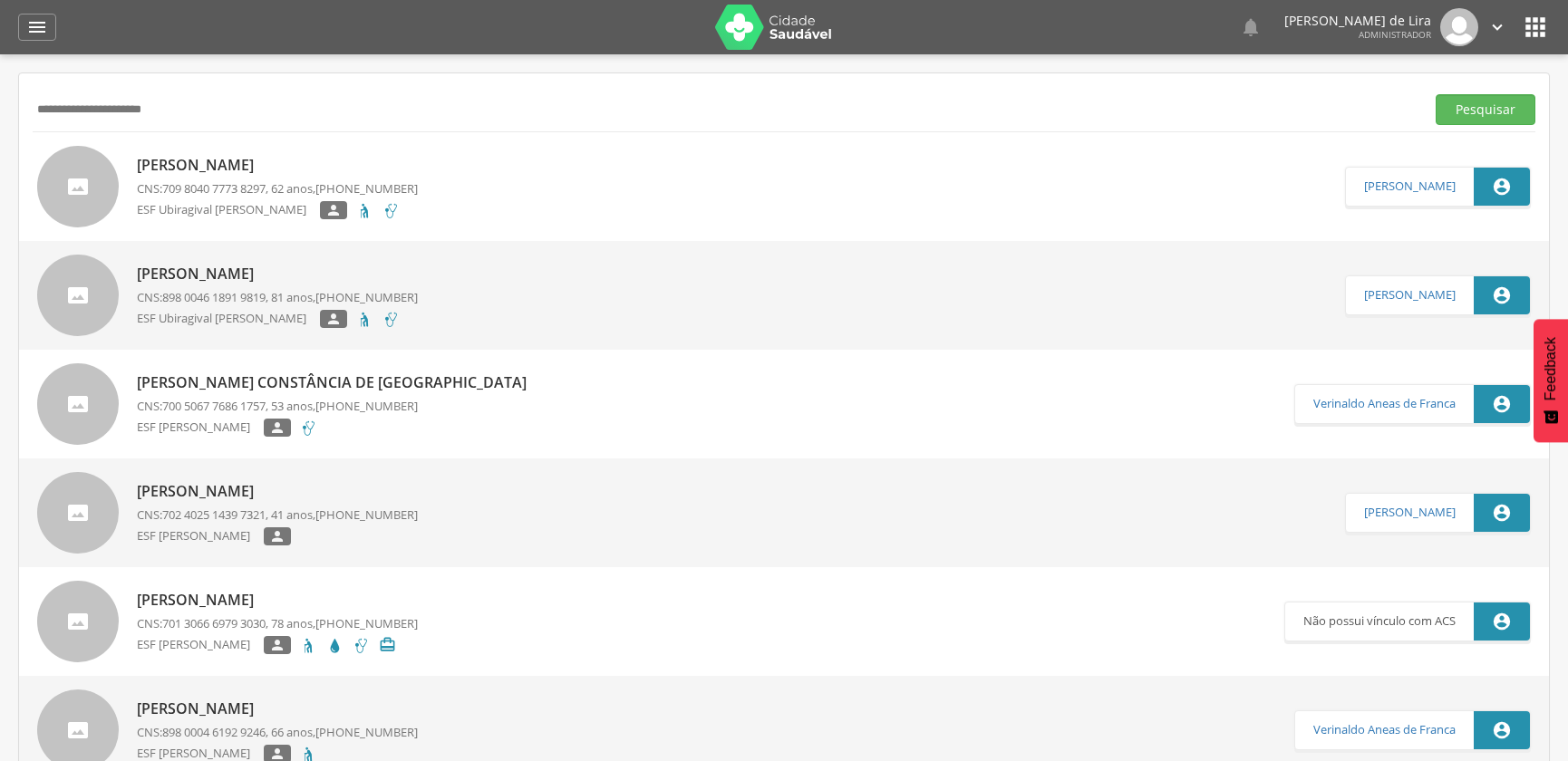
click at [278, 182] on p "CNS: 709 8040 7773 8297 , 62 anos, (83) 99800-8416" at bounding box center [277, 189] width 281 height 17
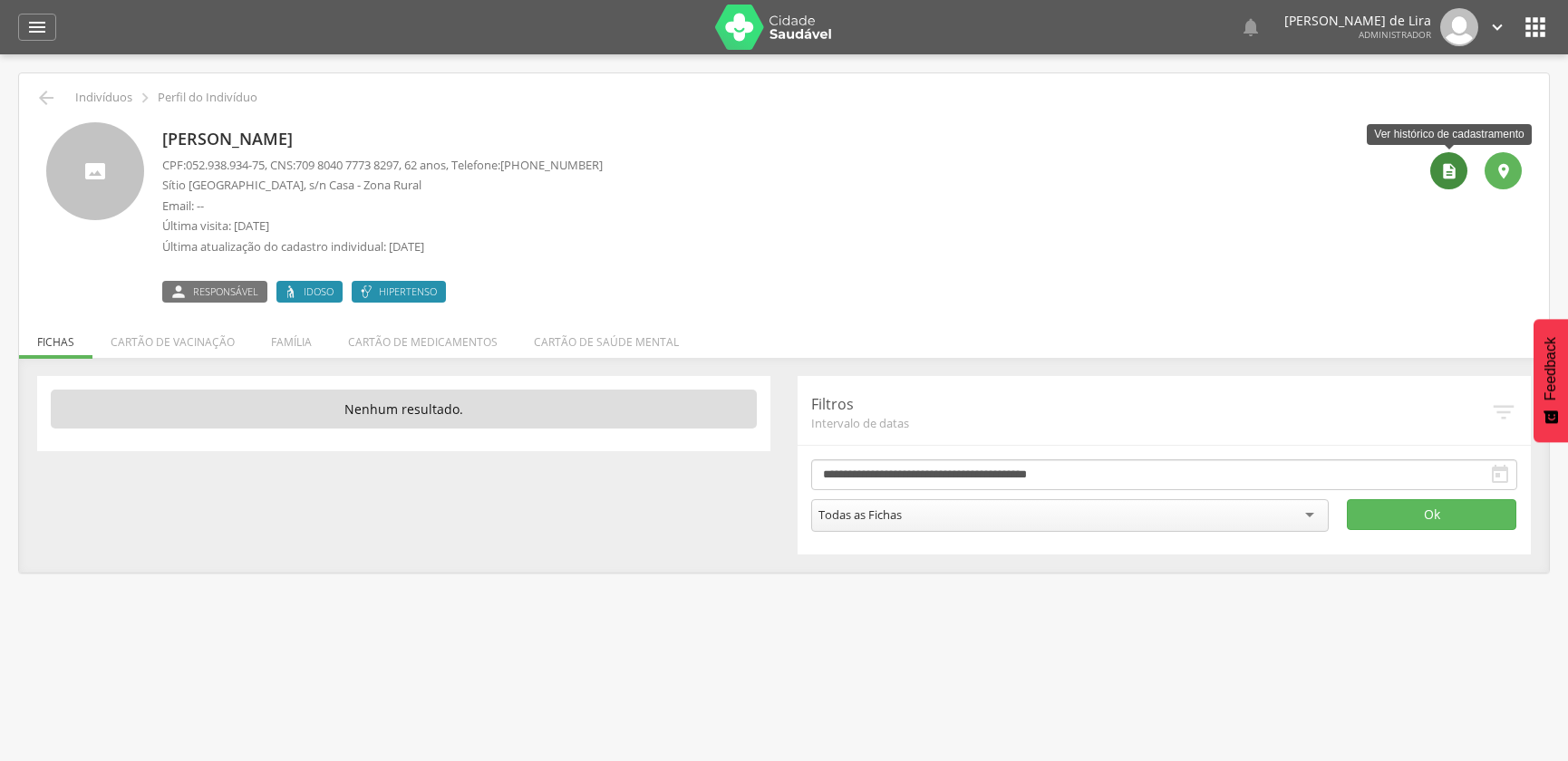
click at [1448, 173] on icon "" at bounding box center [1449, 171] width 18 height 18
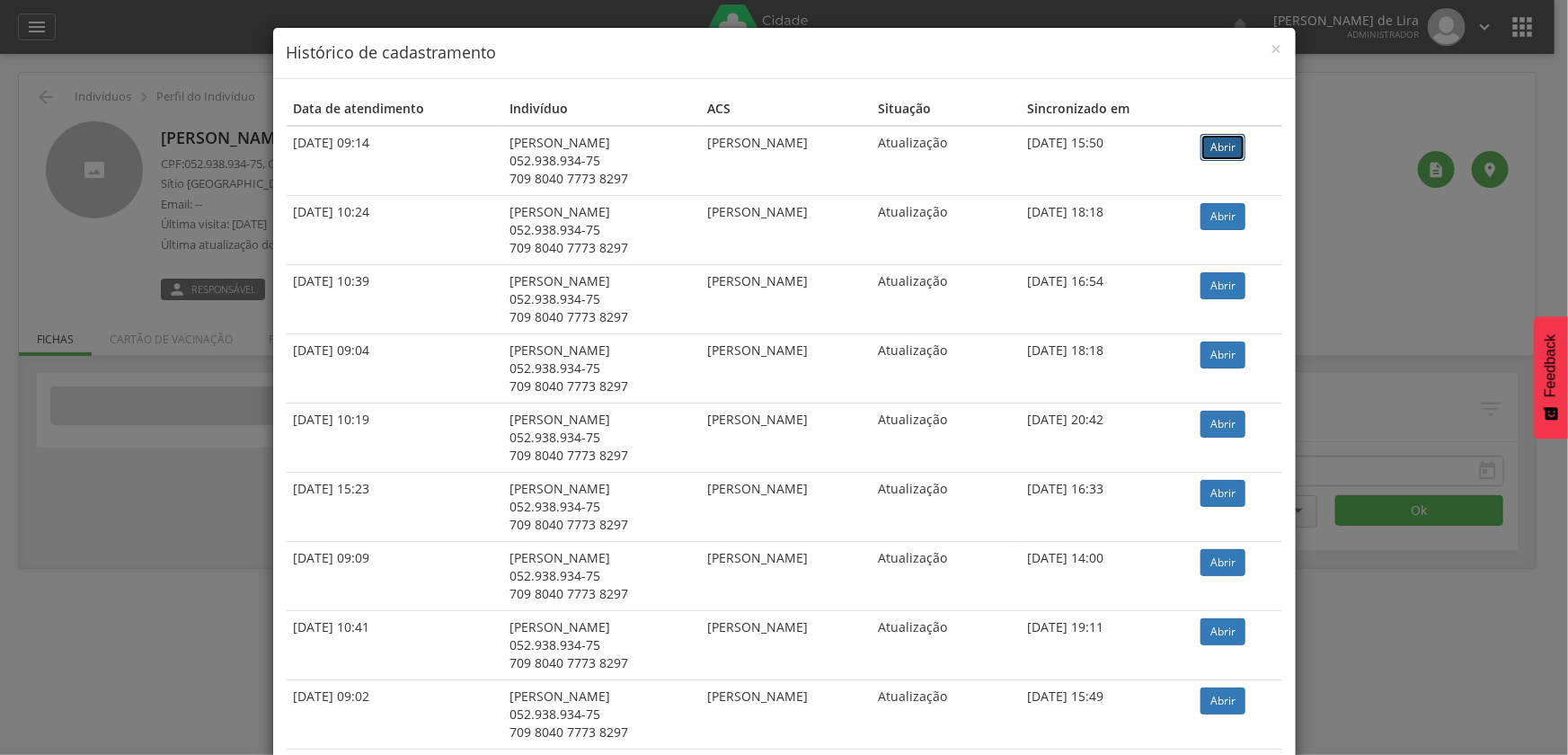
click at [1219, 145] on link "Abrir" at bounding box center [1223, 148] width 45 height 27
drag, startPoint x: 481, startPoint y: 141, endPoint x: 639, endPoint y: 142, distance: 158.0
click at [654, 144] on td "Maria de Lourdes Farias 052.938.934-75 709 8040 7773 8297" at bounding box center [601, 161] width 198 height 70
copy div "[PERSON_NAME]"
click at [502, 176] on td "Maria de Lourdes Farias 052.938.934-75 709 8040 7773 8297" at bounding box center [601, 161] width 198 height 70
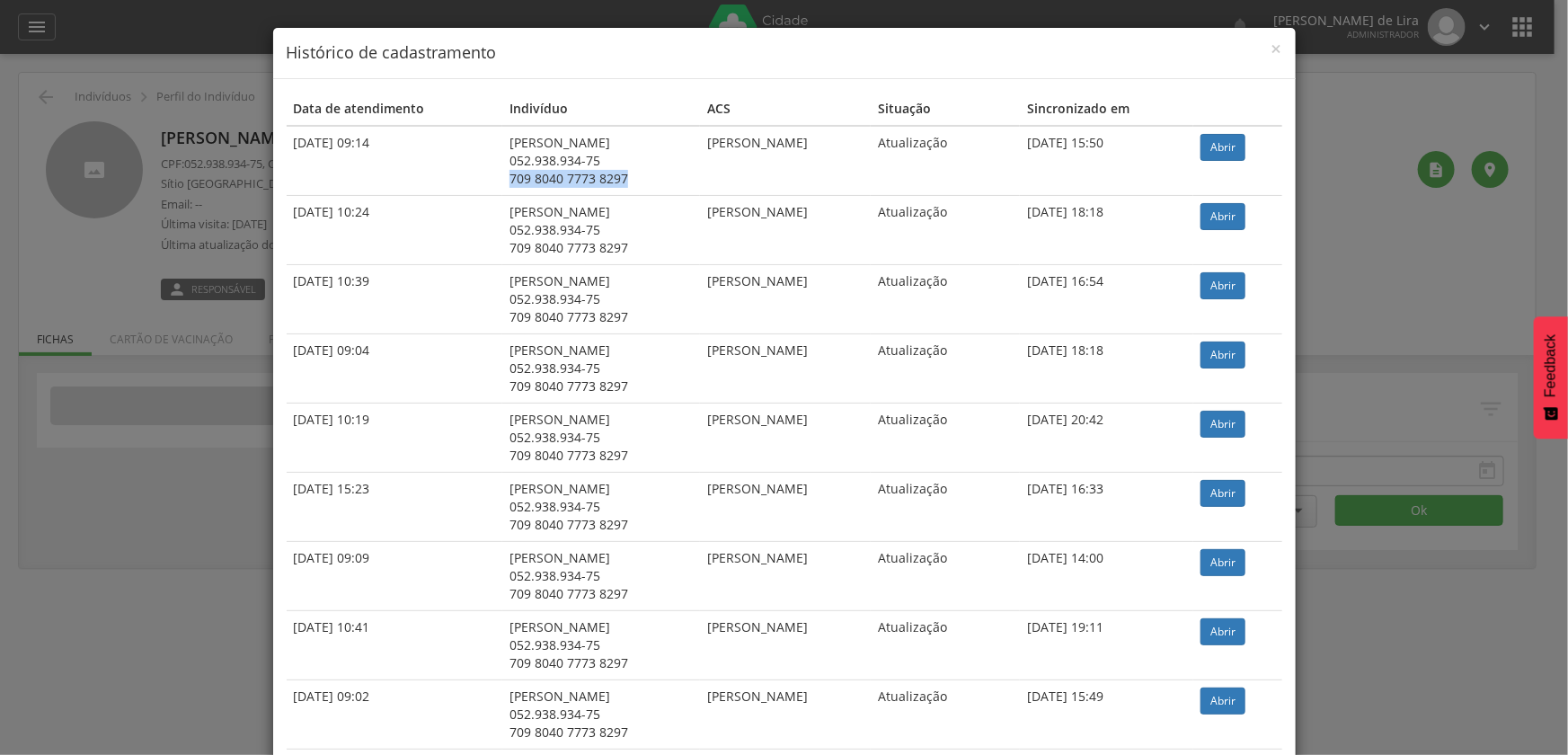
drag, startPoint x: 487, startPoint y: 174, endPoint x: 610, endPoint y: 185, distance: 123.5
click at [610, 185] on td "Maria de Lourdes Farias 052.938.934-75 709 8040 7773 8297" at bounding box center [601, 161] width 198 height 70
copy div "709 8040 7773 8297"
